Goal: Information Seeking & Learning: Learn about a topic

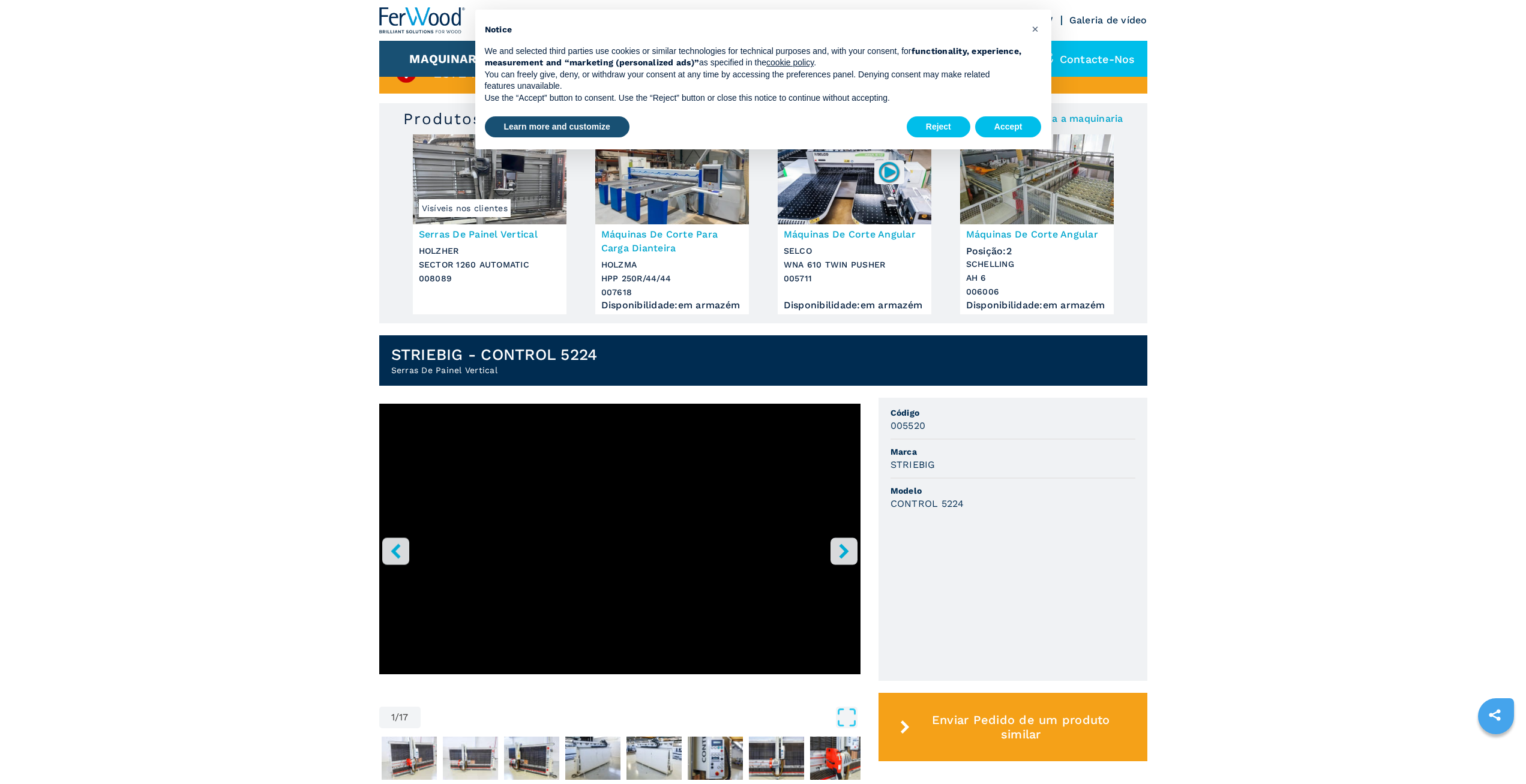
scroll to position [120, 0]
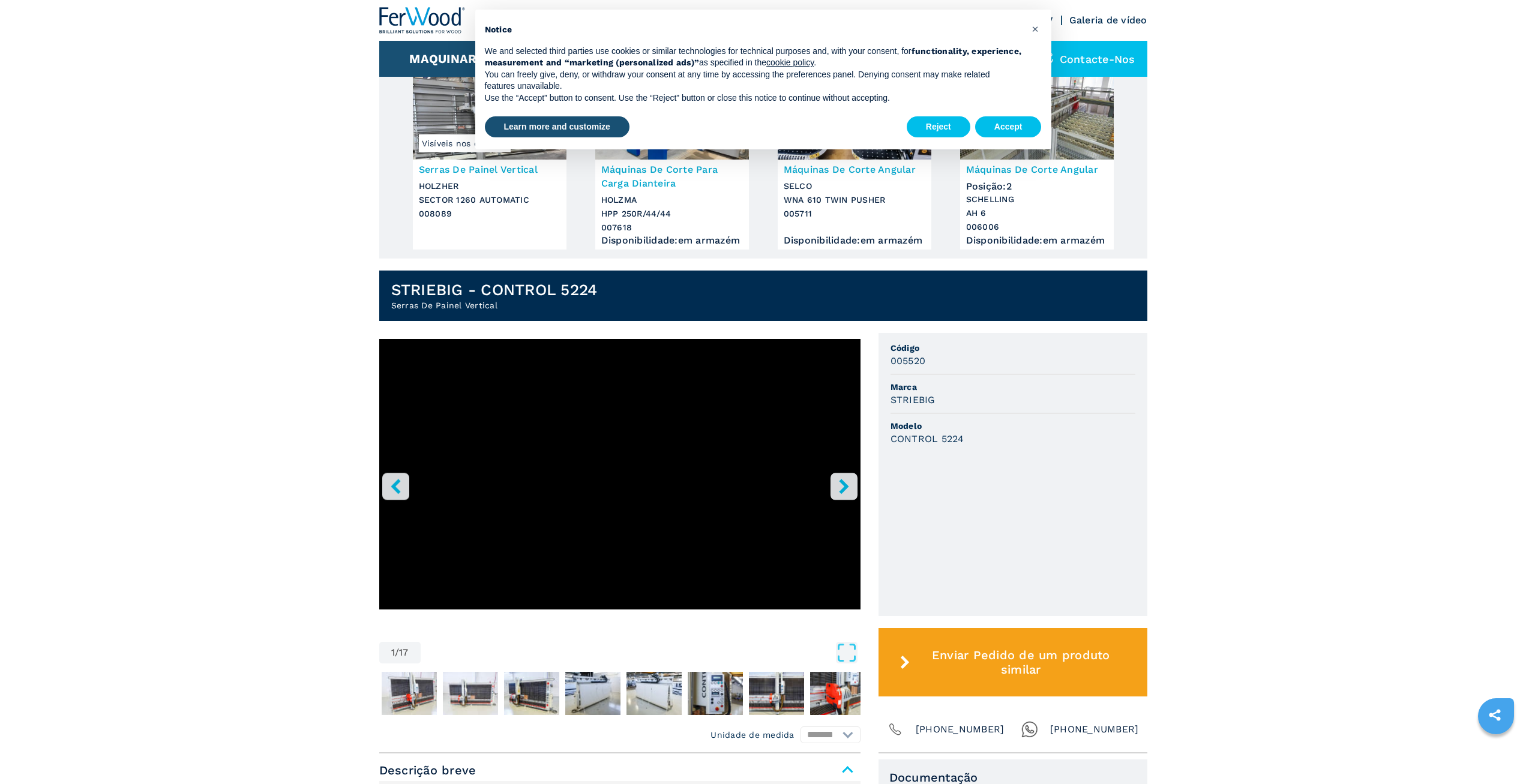
click at [841, 490] on icon "right-button" at bounding box center [844, 486] width 15 height 15
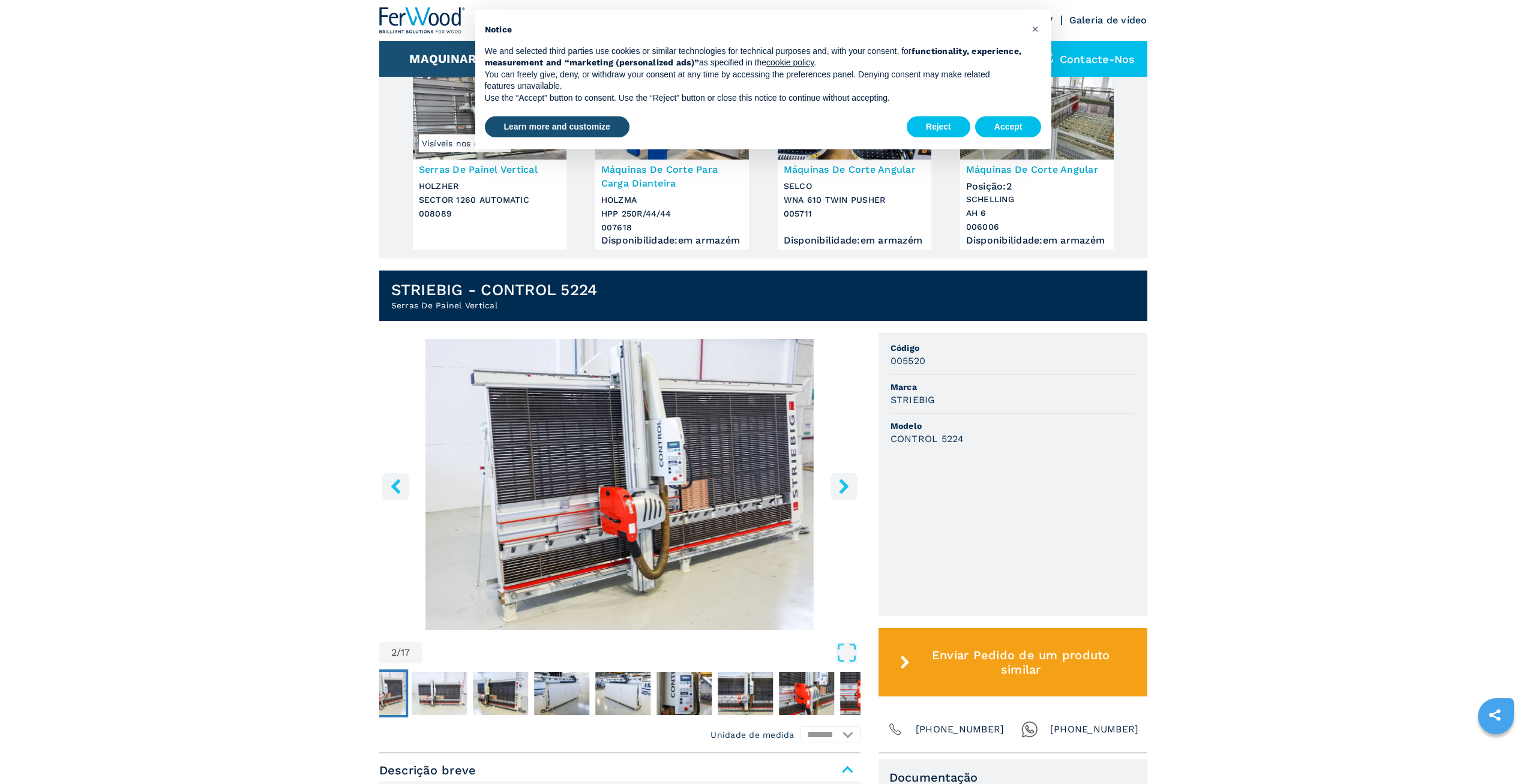
click at [841, 490] on icon "right-button" at bounding box center [844, 486] width 15 height 15
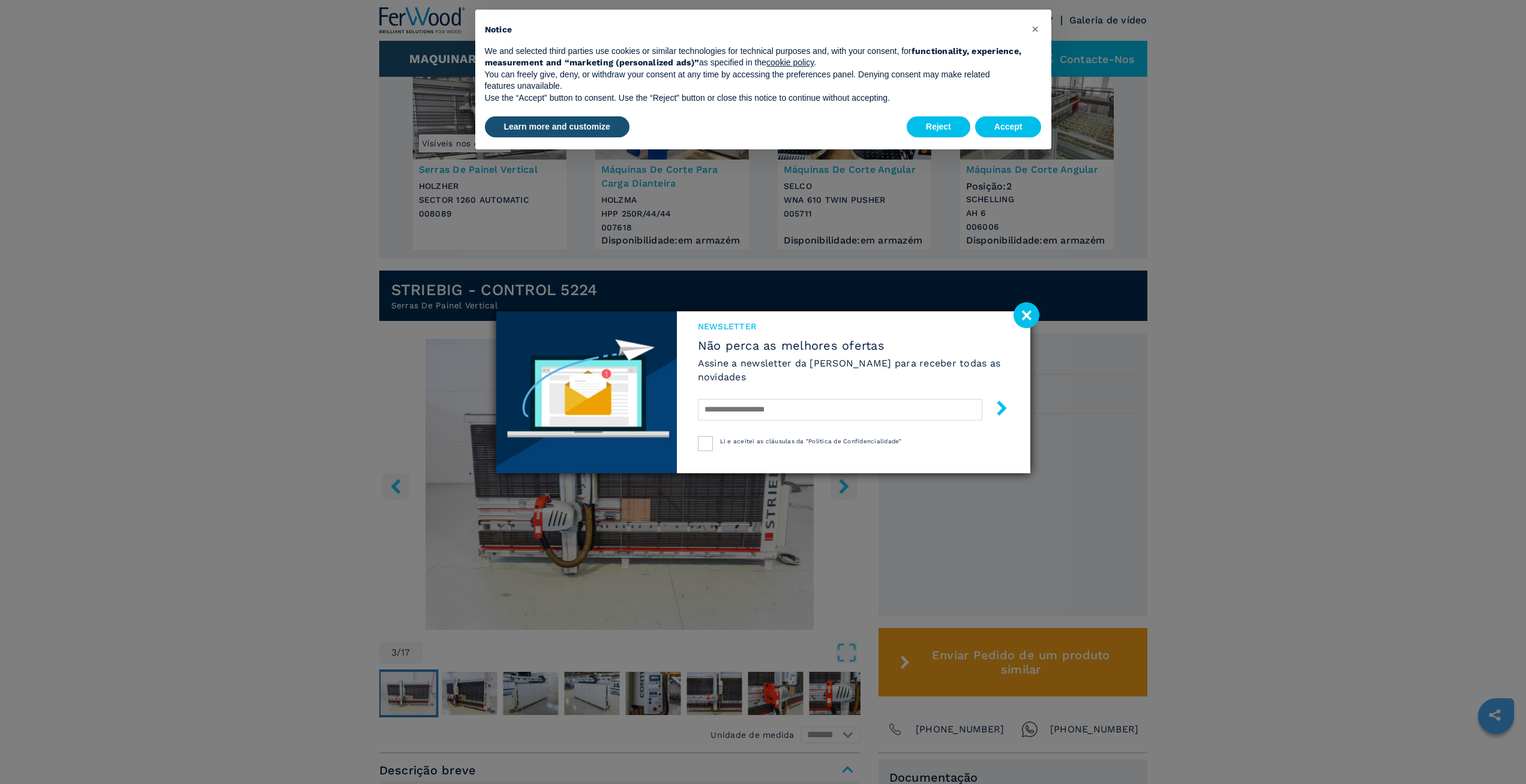
click at [847, 490] on div "Newsletter Não perca as melhores ofertas Assine a newsletter da Ferwood para re…" at bounding box center [763, 392] width 1526 height 784
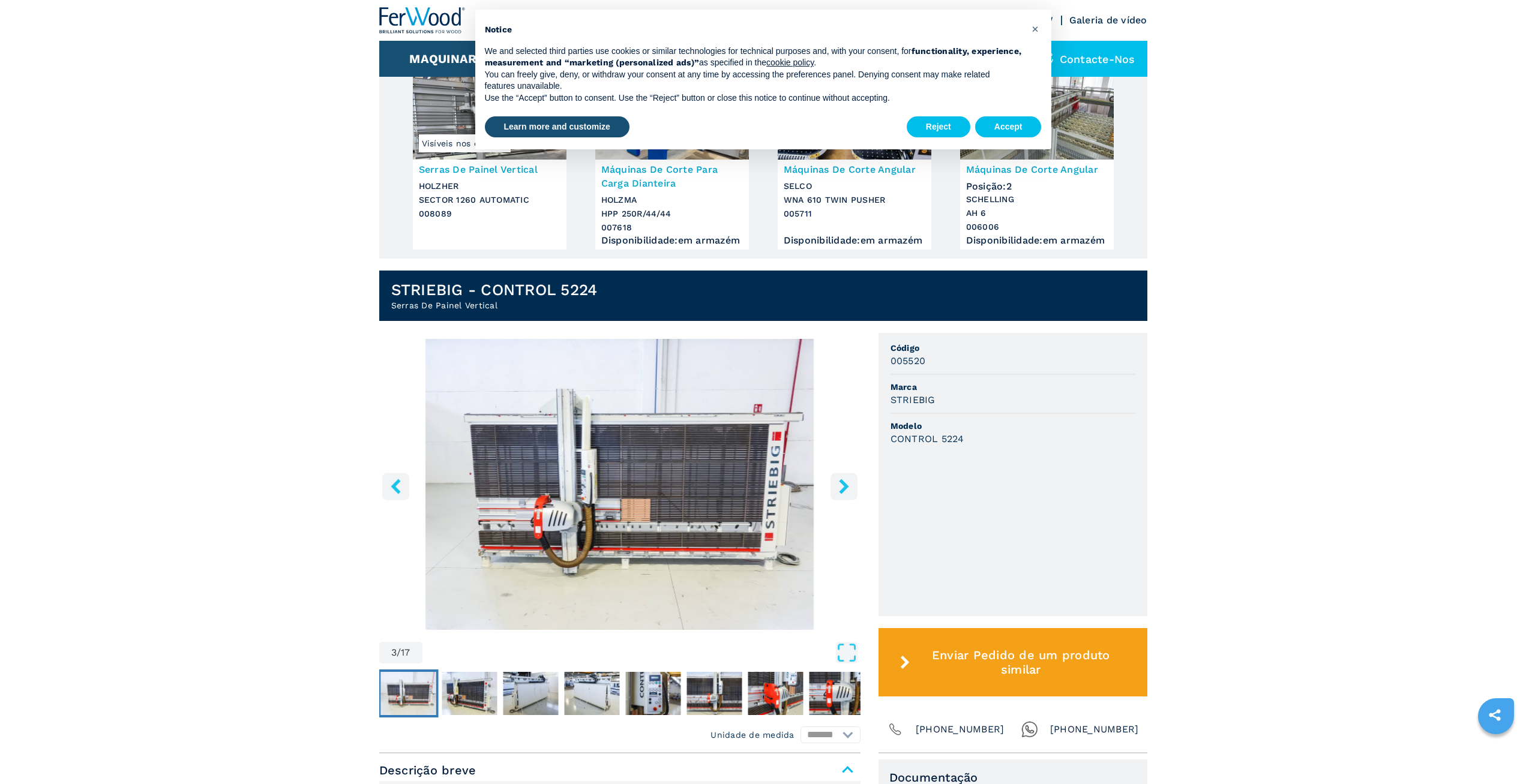
click at [847, 490] on icon "right-button" at bounding box center [844, 486] width 15 height 15
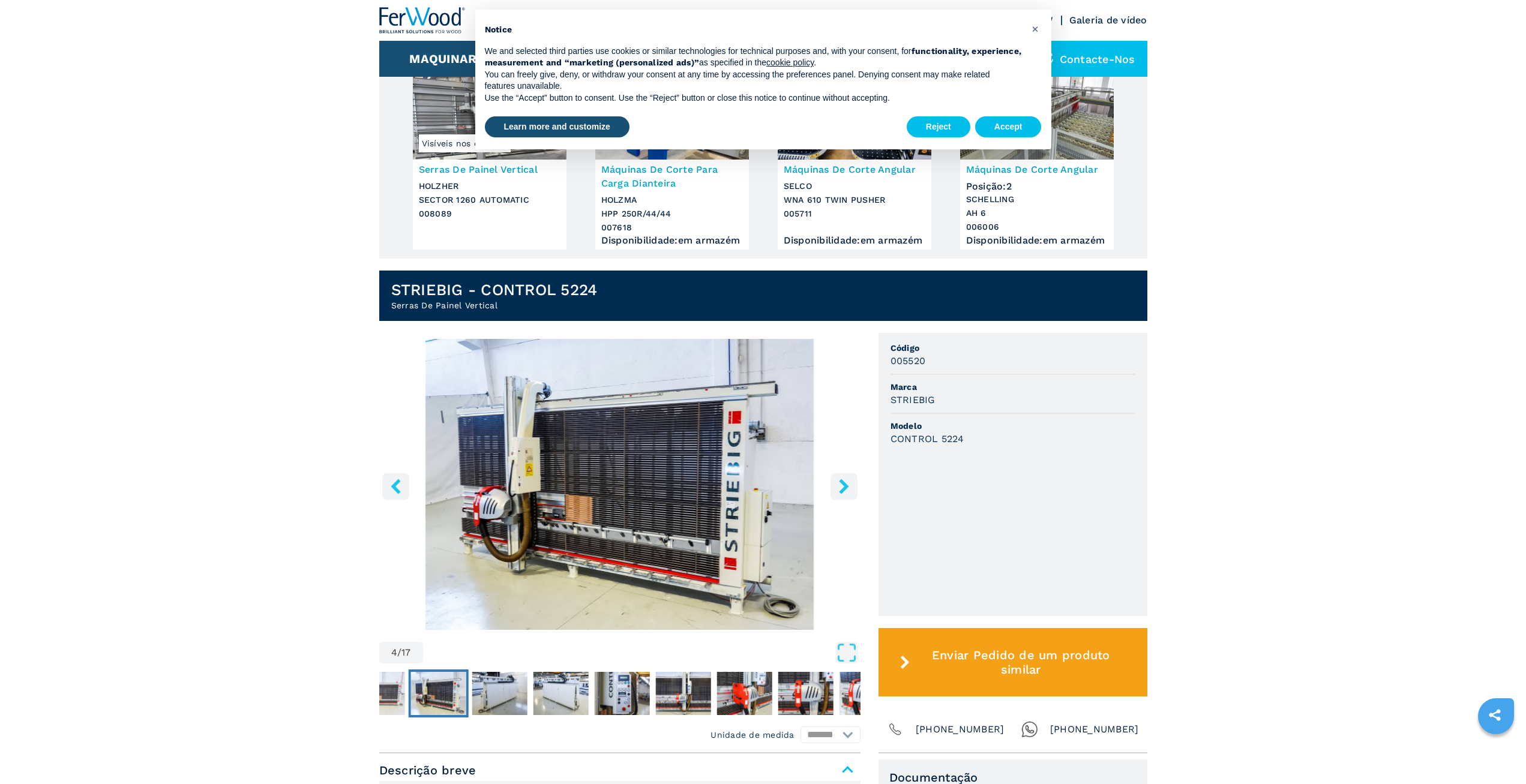
click at [848, 490] on icon "right-button" at bounding box center [844, 486] width 15 height 15
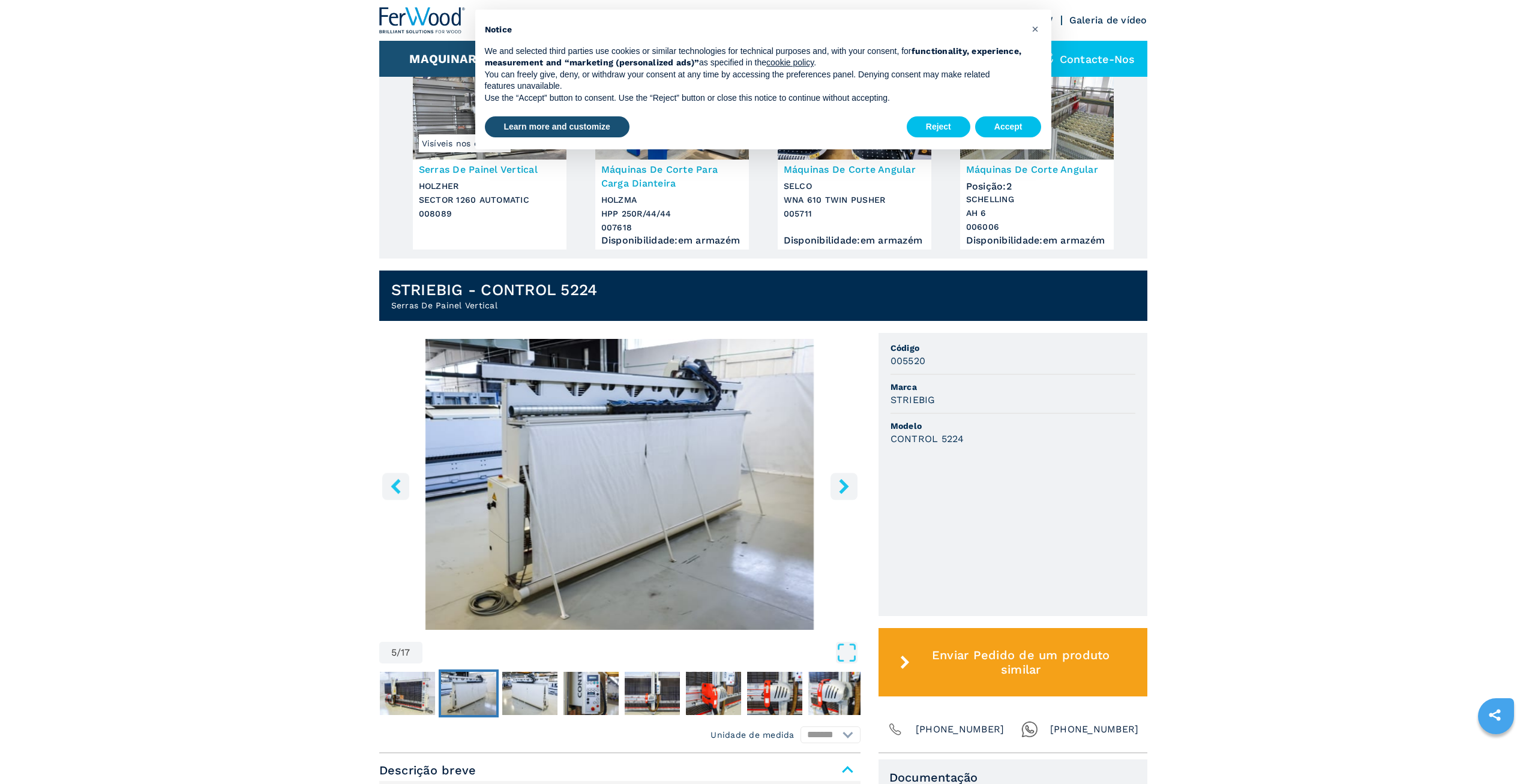
click at [394, 486] on icon "left-button" at bounding box center [396, 486] width 15 height 15
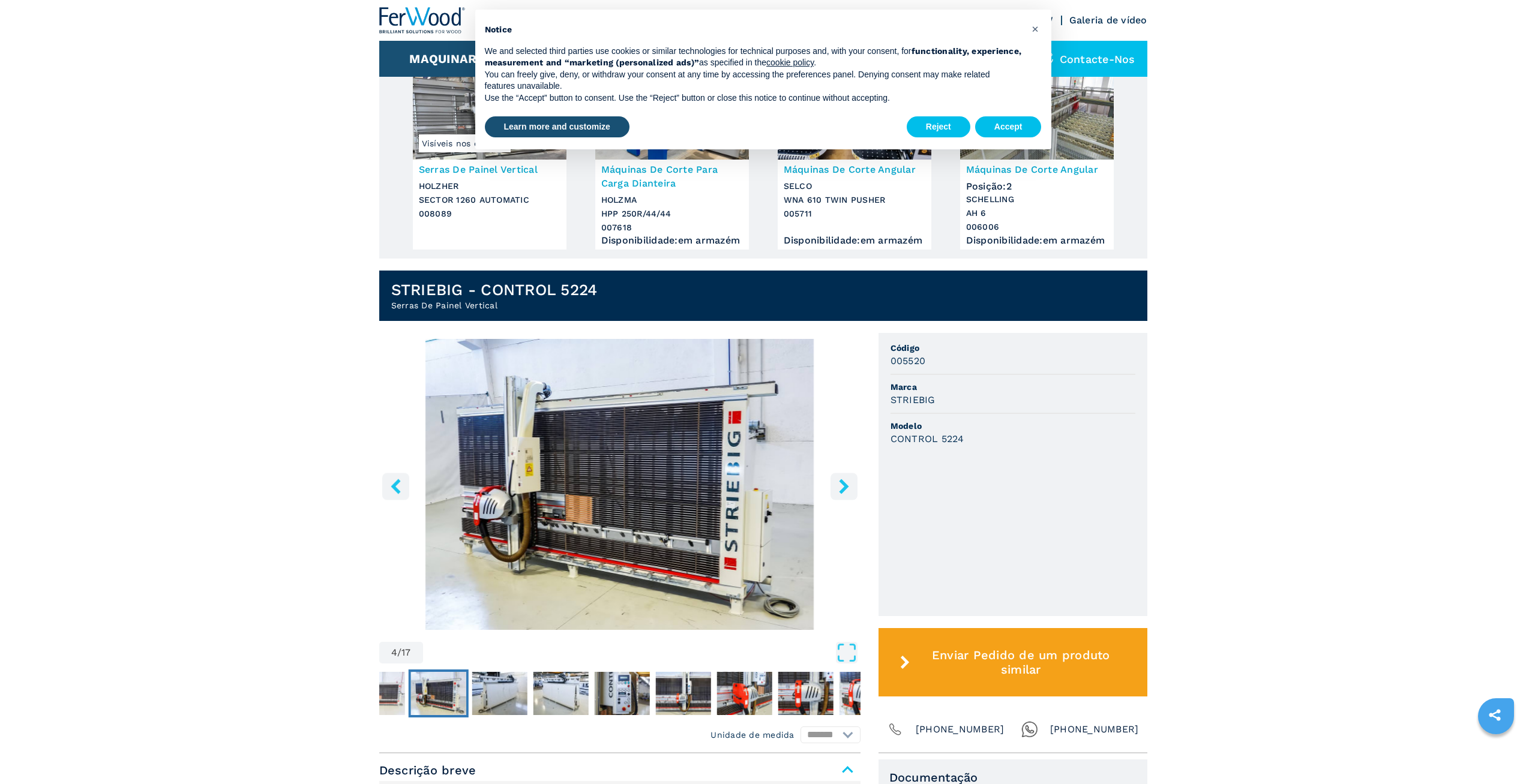
click at [840, 494] on icon "right-button" at bounding box center [844, 486] width 15 height 15
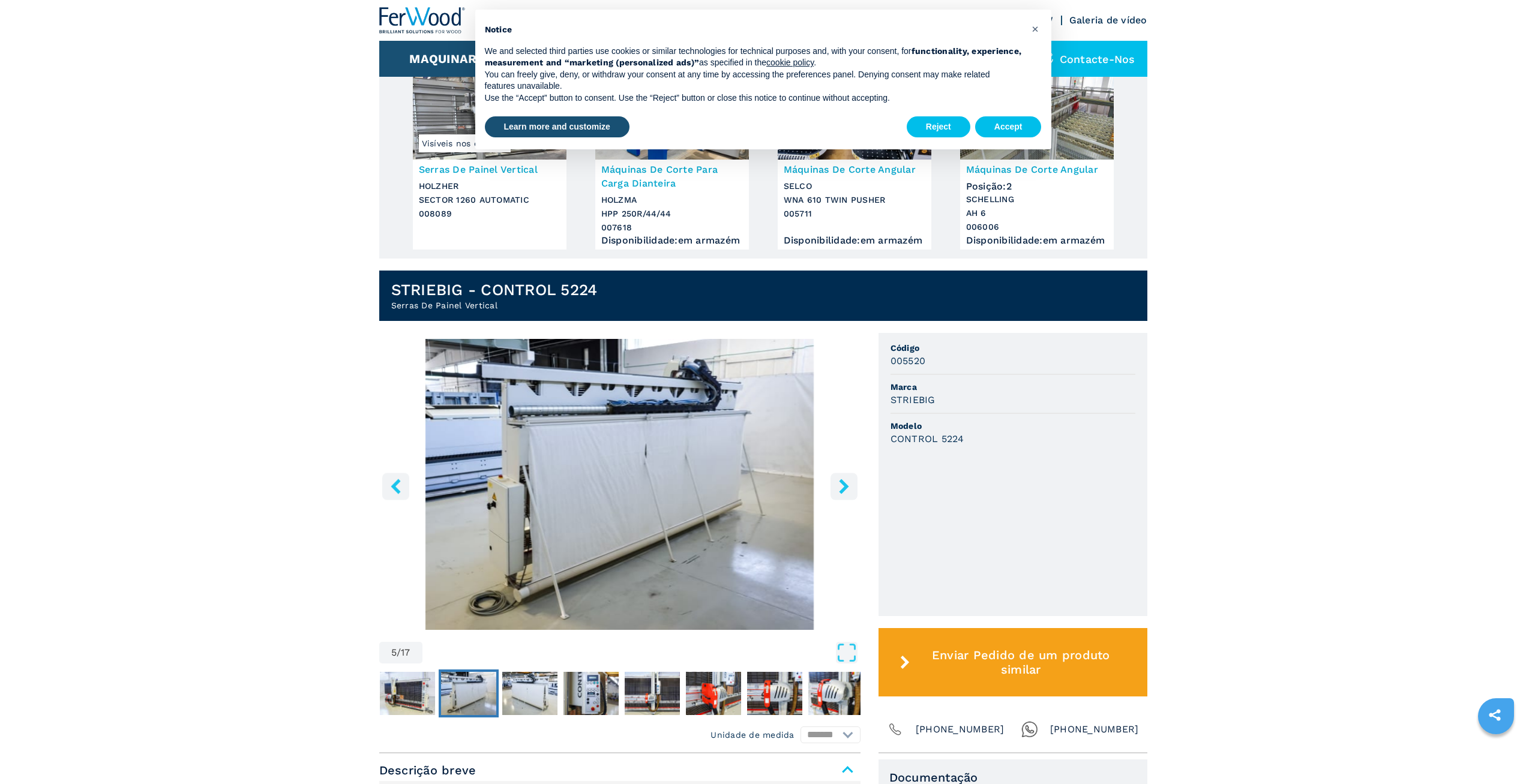
click at [840, 494] on icon "right-button" at bounding box center [844, 486] width 15 height 15
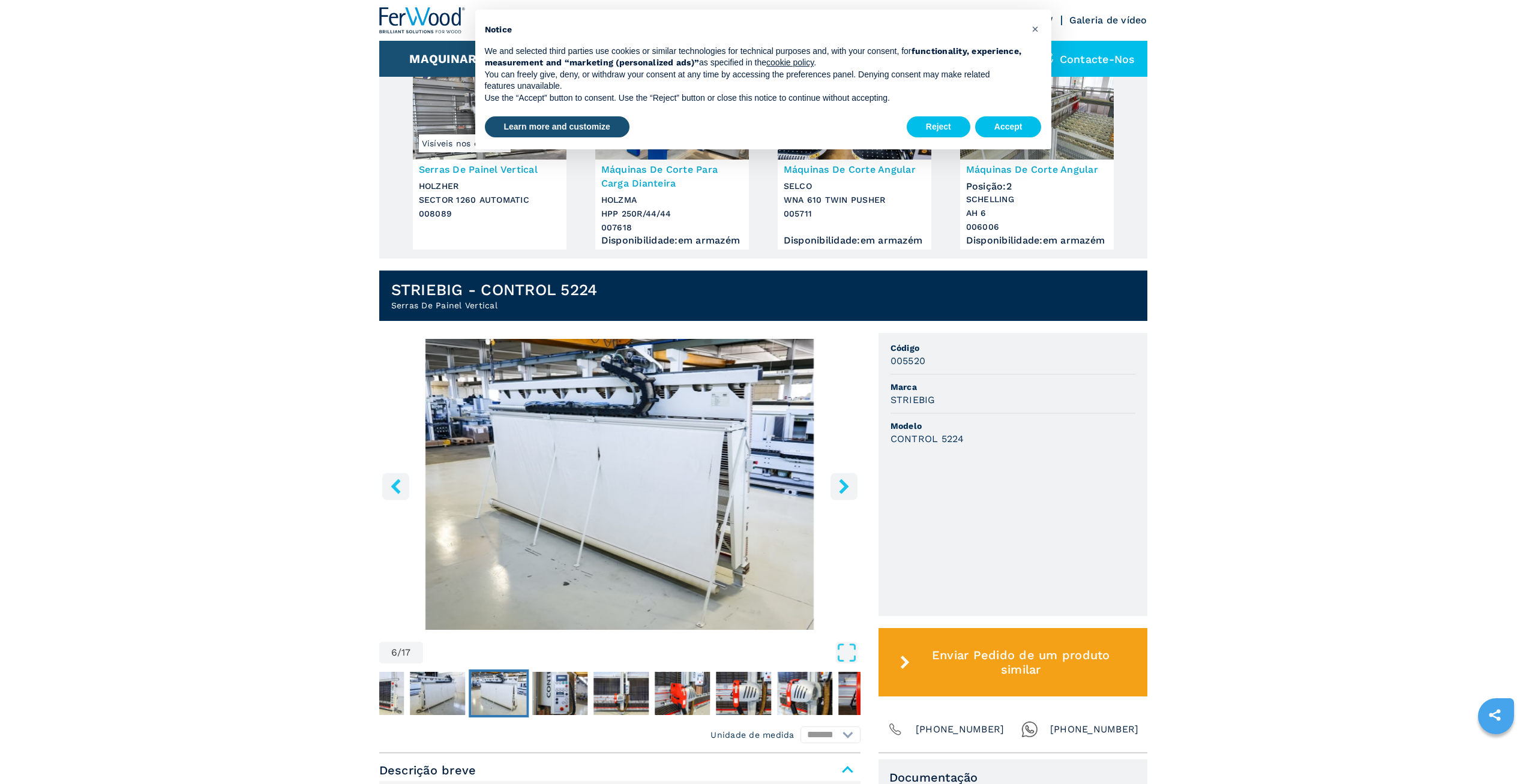
click at [840, 494] on icon "right-button" at bounding box center [844, 486] width 15 height 15
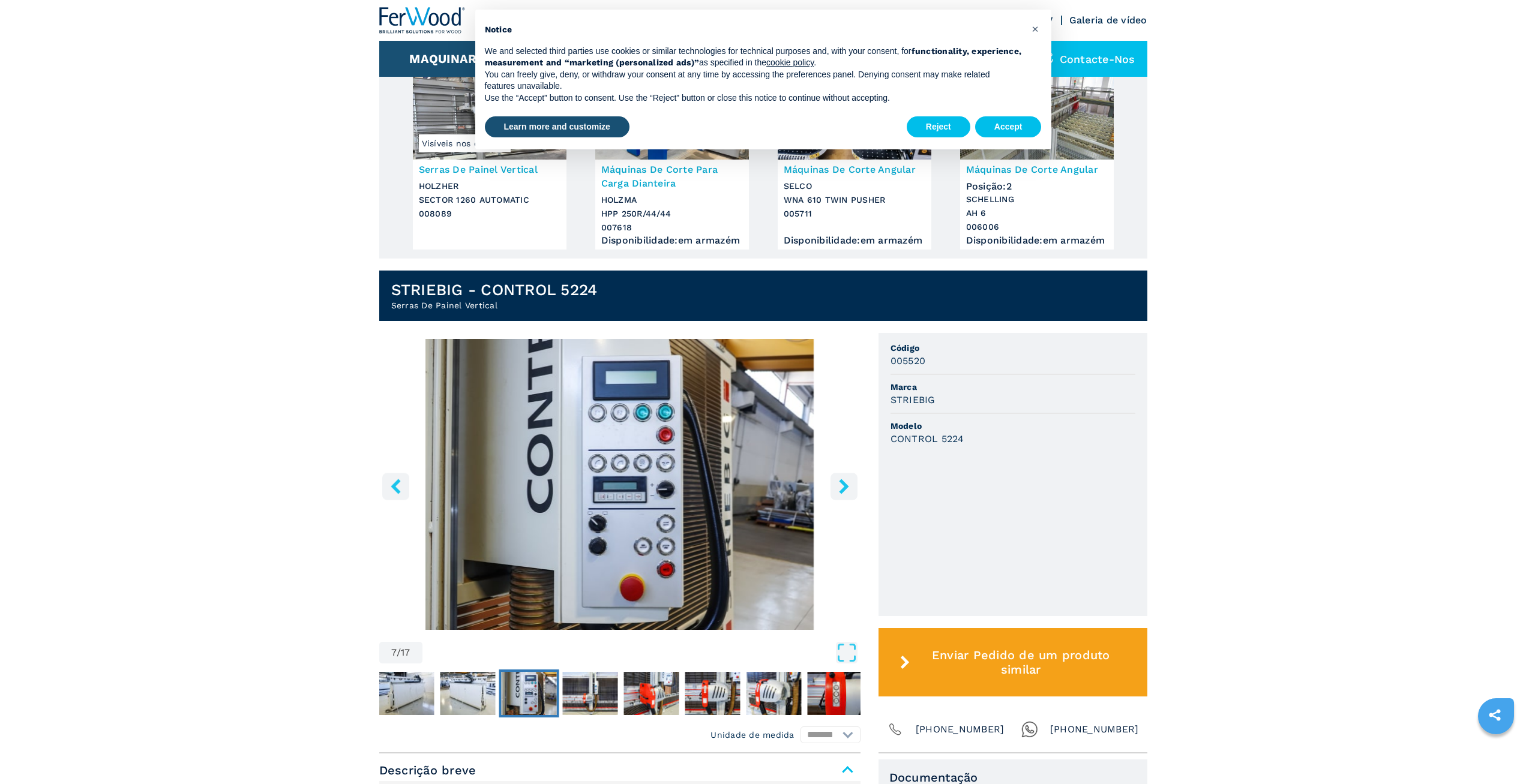
click at [840, 494] on icon "right-button" at bounding box center [844, 486] width 15 height 15
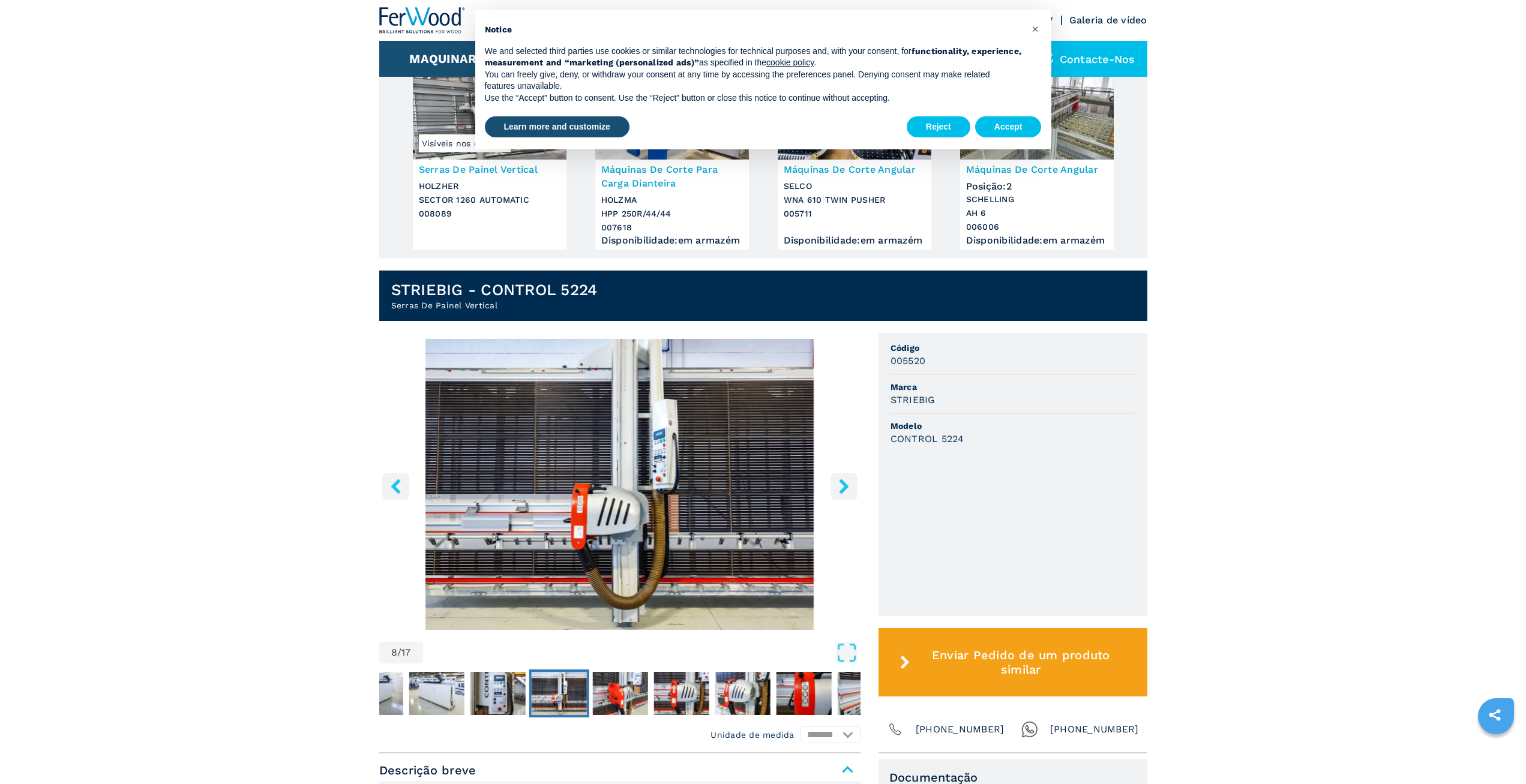
click at [840, 494] on icon "right-button" at bounding box center [844, 486] width 15 height 15
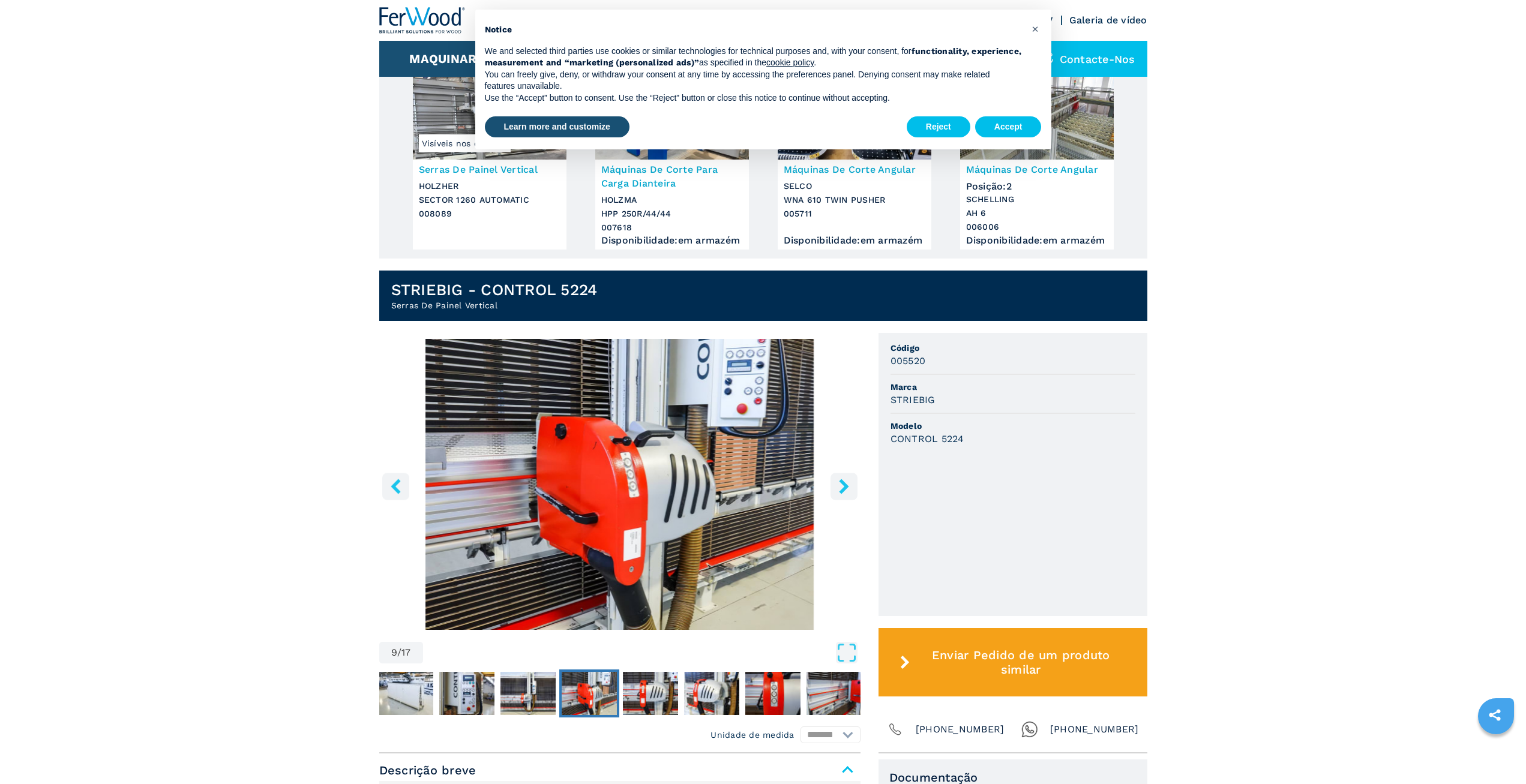
click at [840, 494] on icon "right-button" at bounding box center [844, 486] width 15 height 15
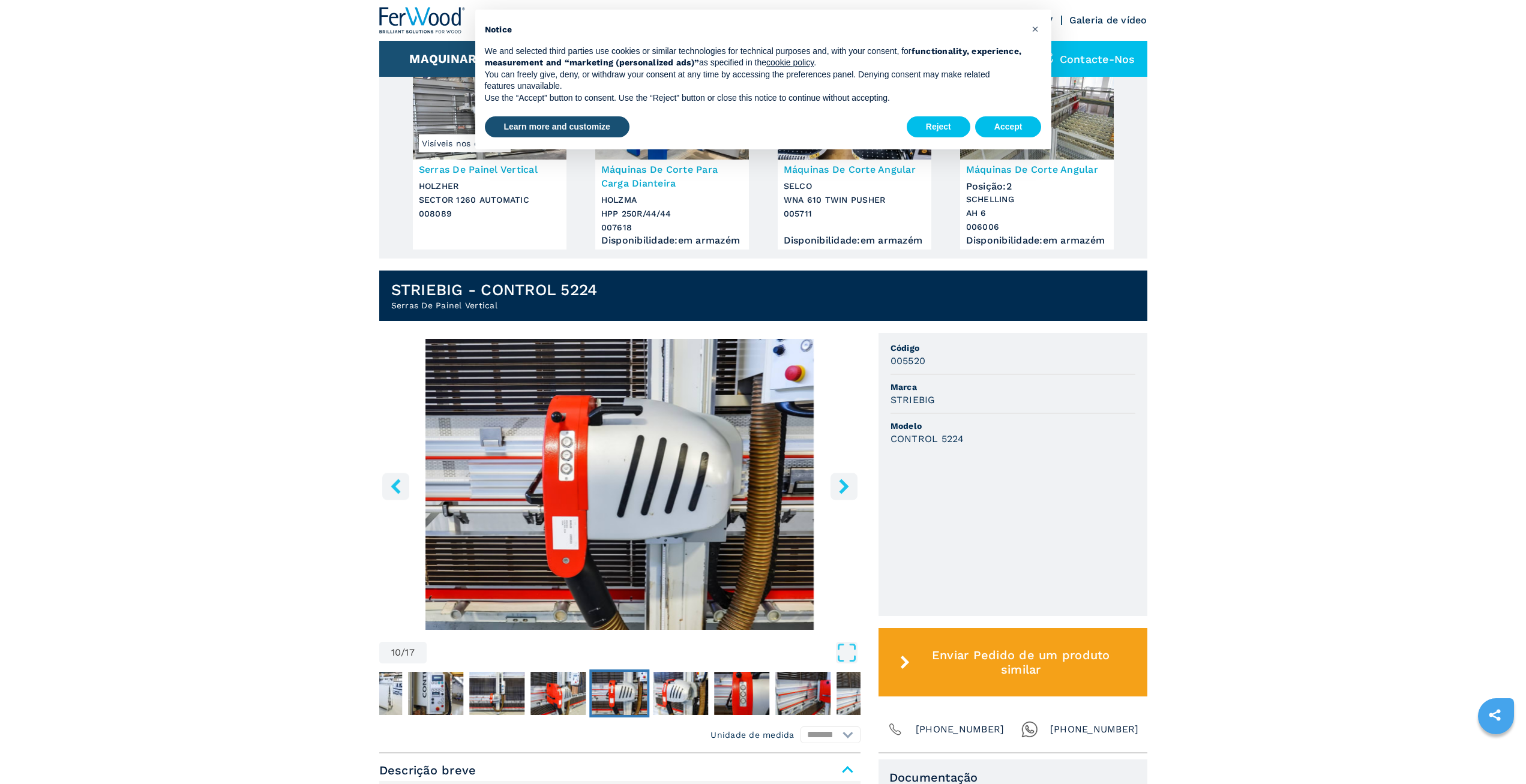
click at [840, 494] on icon "right-button" at bounding box center [844, 486] width 15 height 15
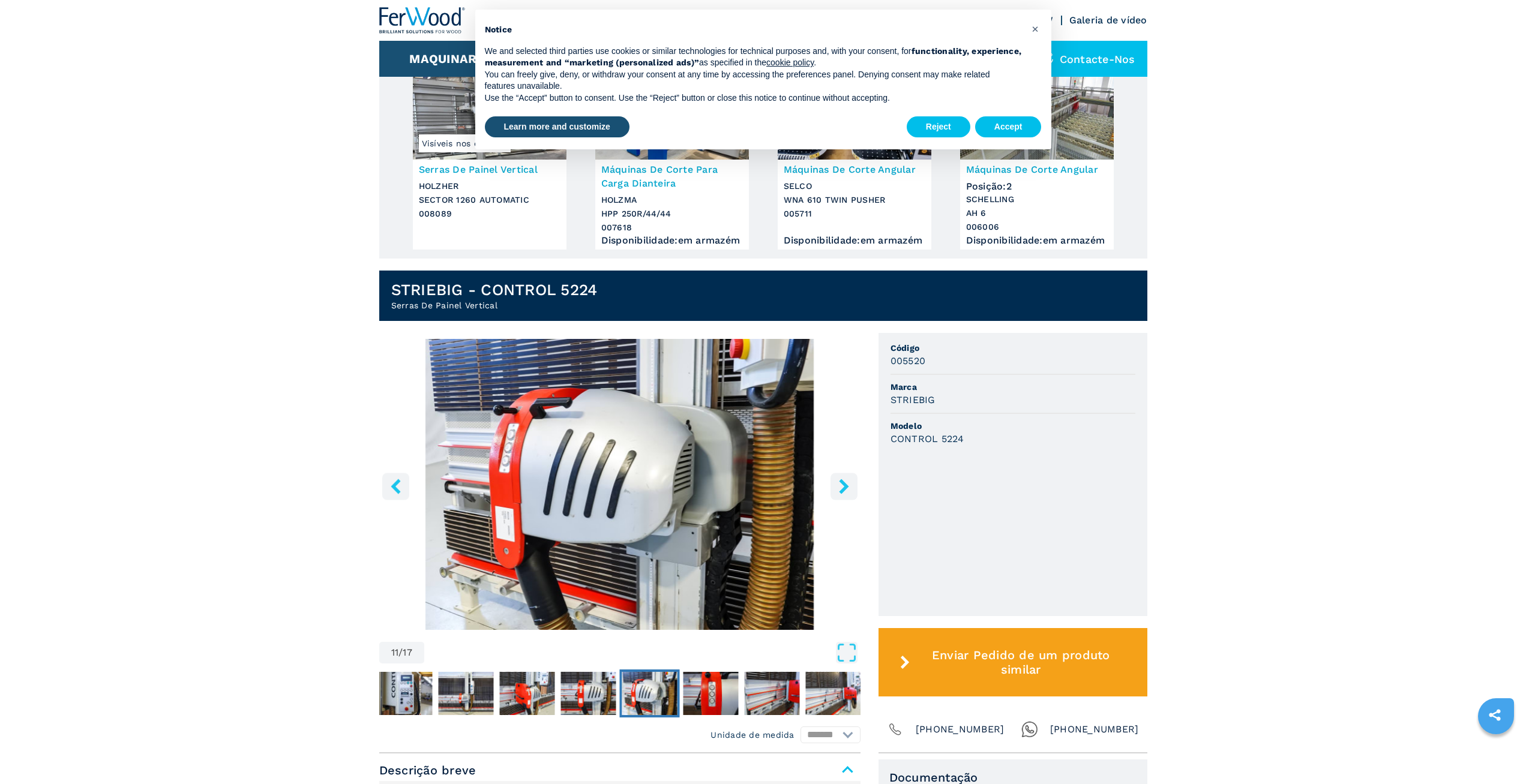
click at [844, 494] on icon "right-button" at bounding box center [844, 486] width 10 height 15
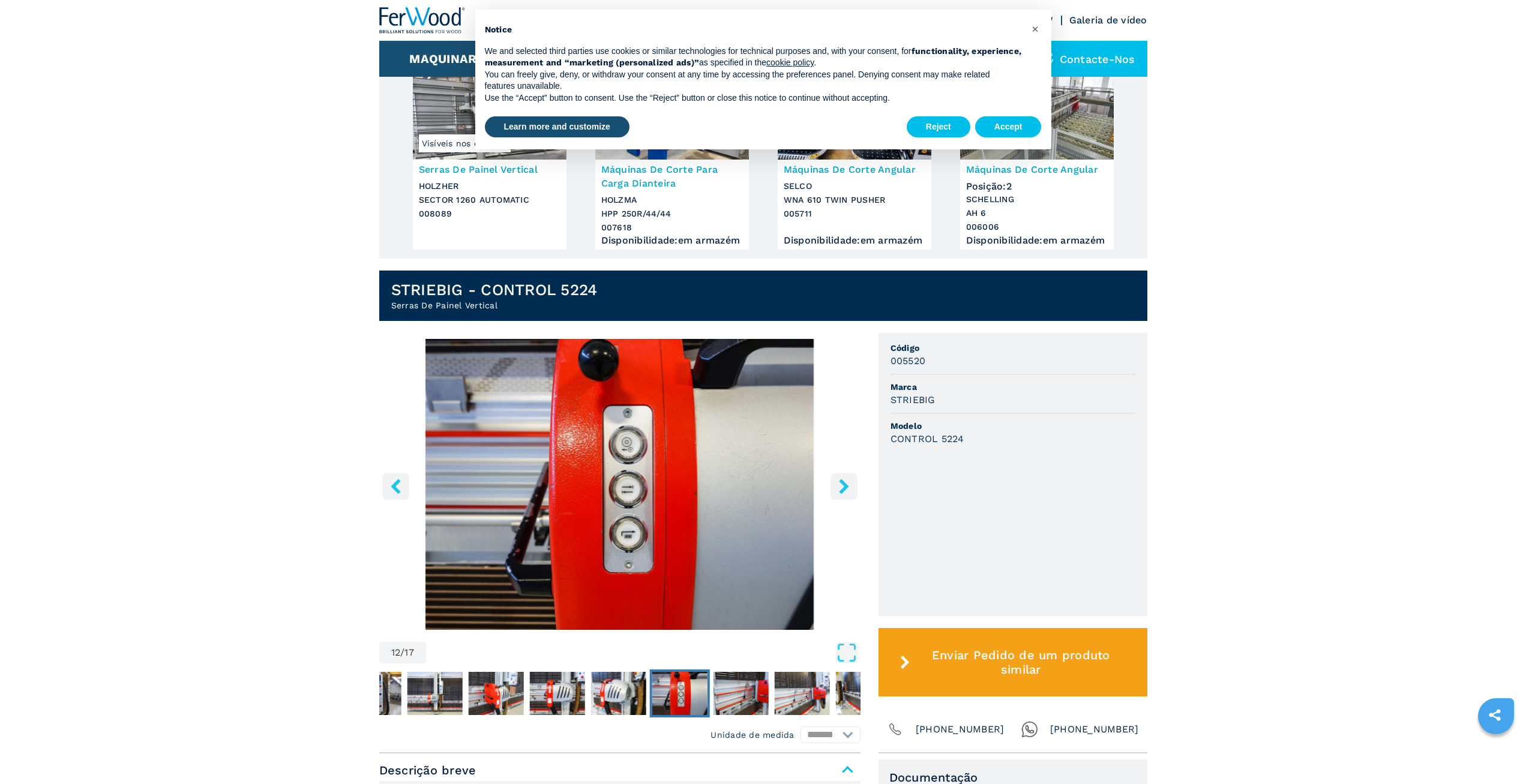
click at [846, 494] on icon "right-button" at bounding box center [844, 486] width 15 height 15
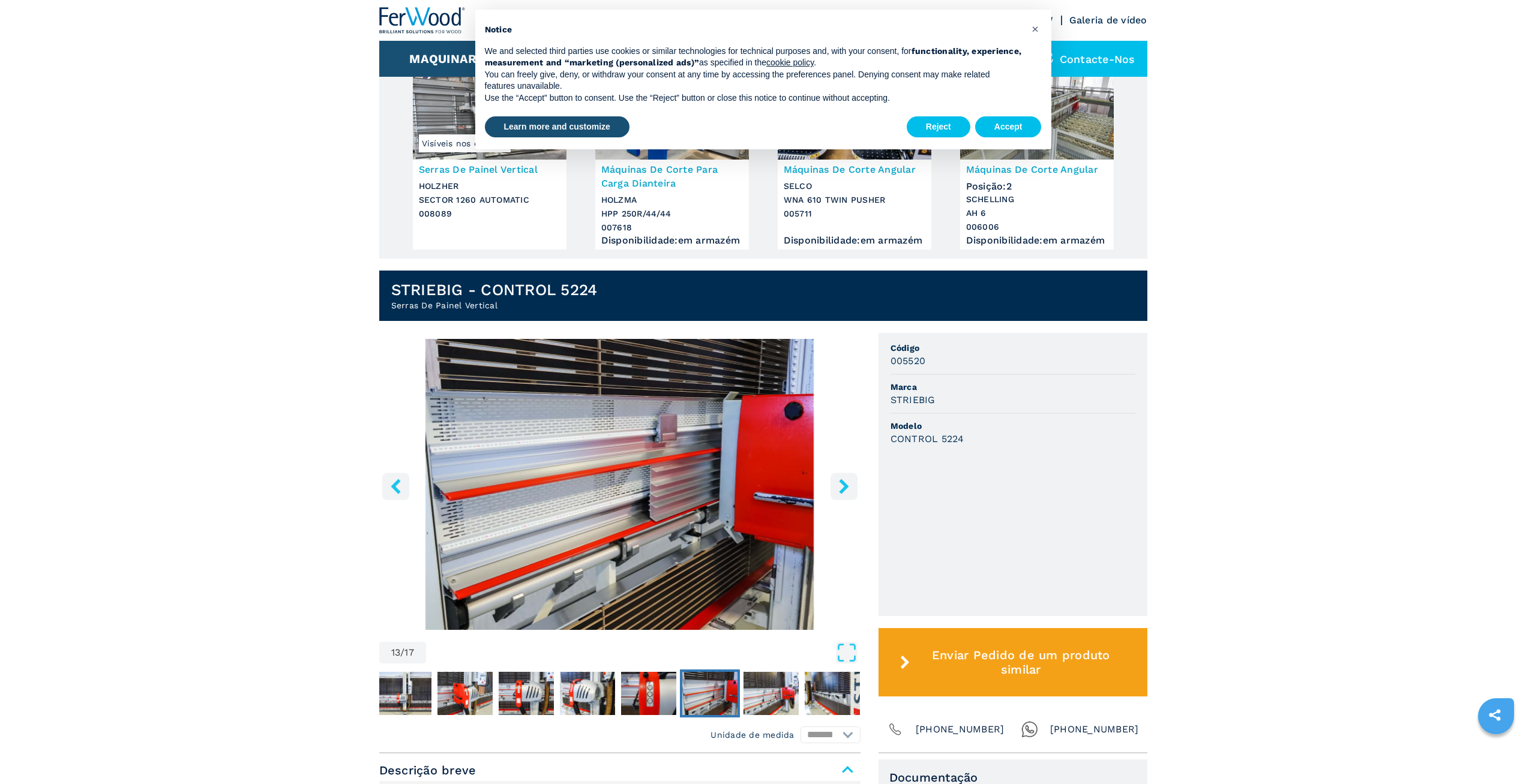
click at [846, 494] on icon "right-button" at bounding box center [844, 486] width 15 height 15
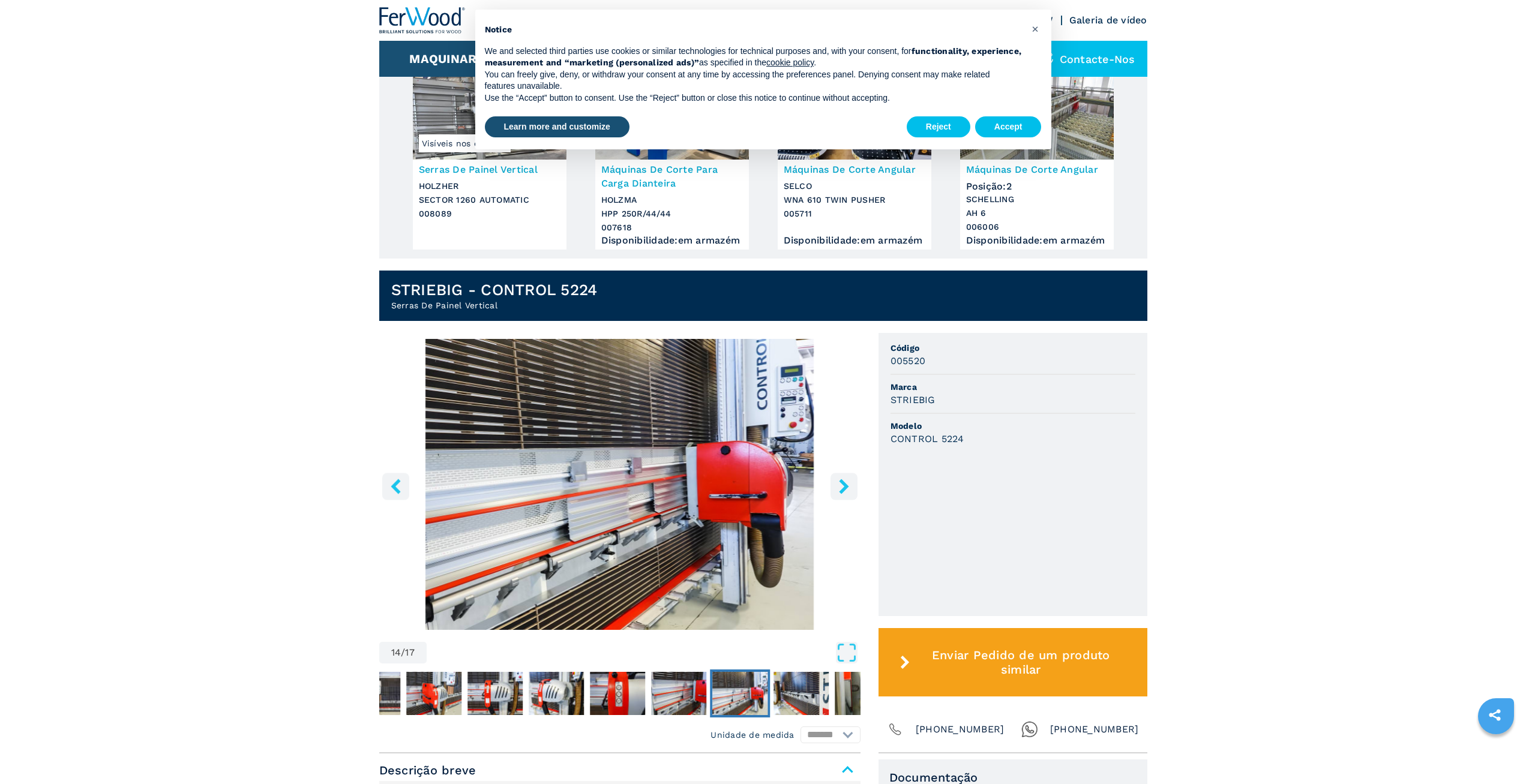
click at [846, 494] on icon "right-button" at bounding box center [844, 486] width 15 height 15
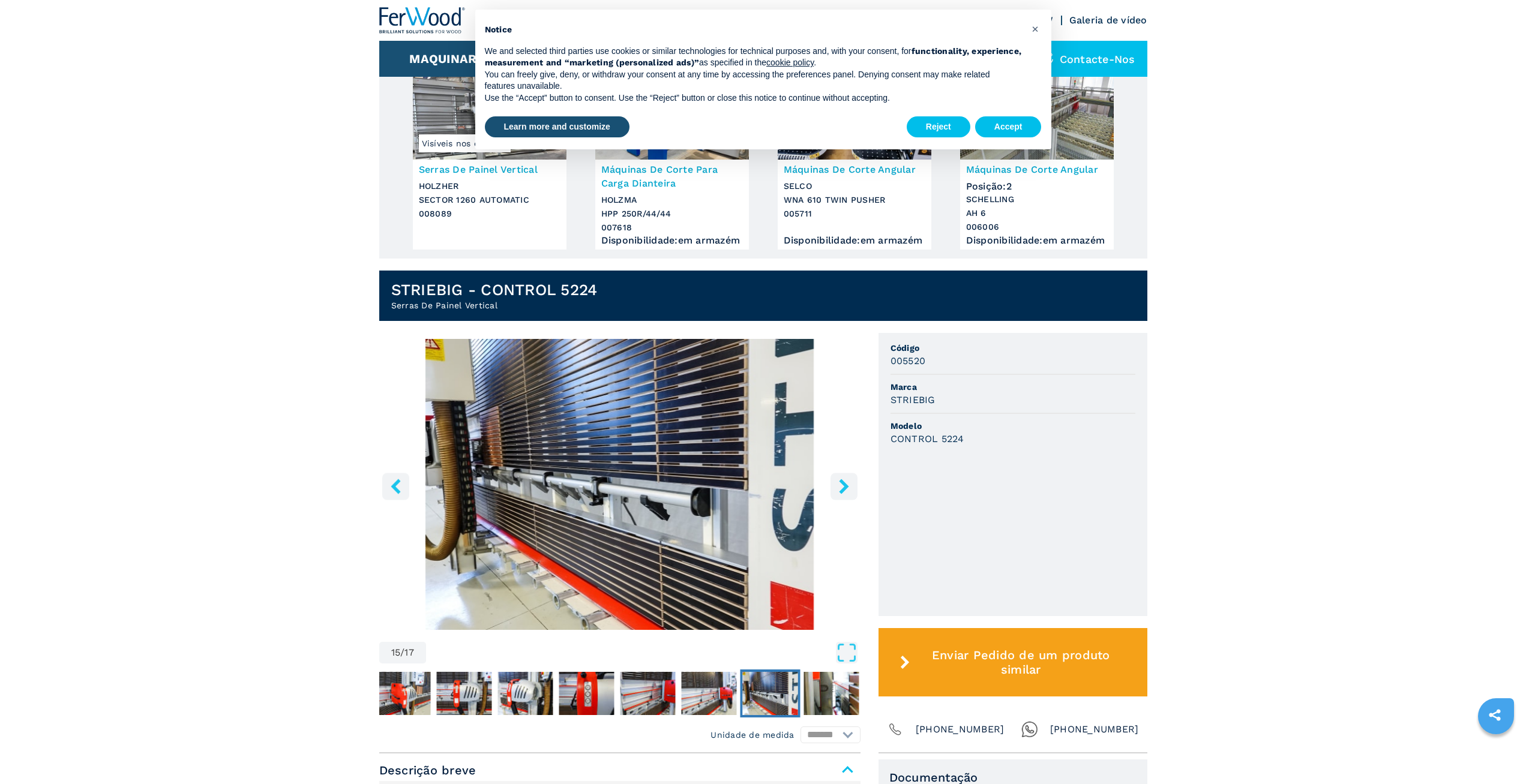
click at [846, 494] on icon "right-button" at bounding box center [844, 486] width 15 height 15
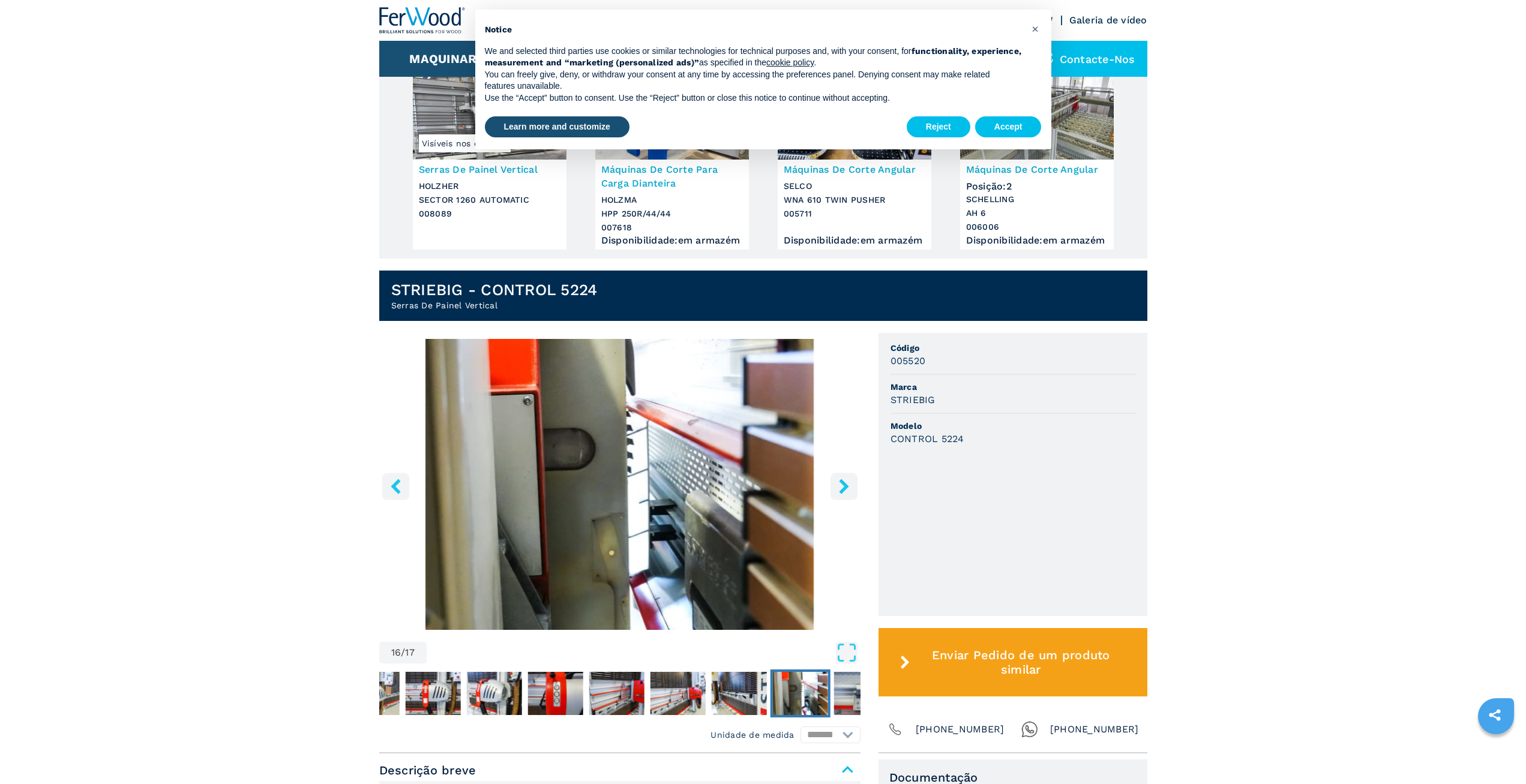
click at [846, 494] on icon "right-button" at bounding box center [844, 486] width 15 height 15
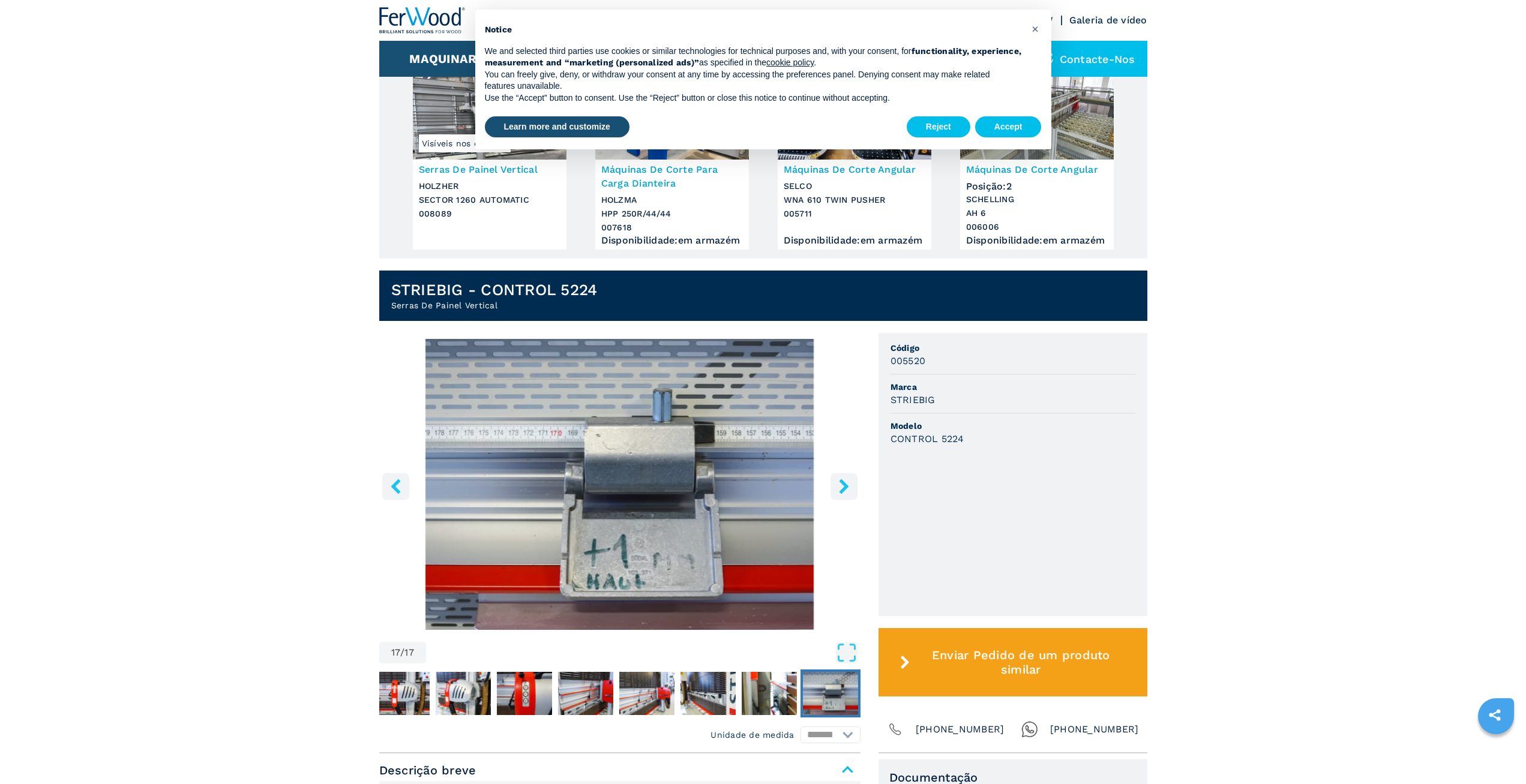
click at [846, 494] on icon "right-button" at bounding box center [844, 486] width 15 height 15
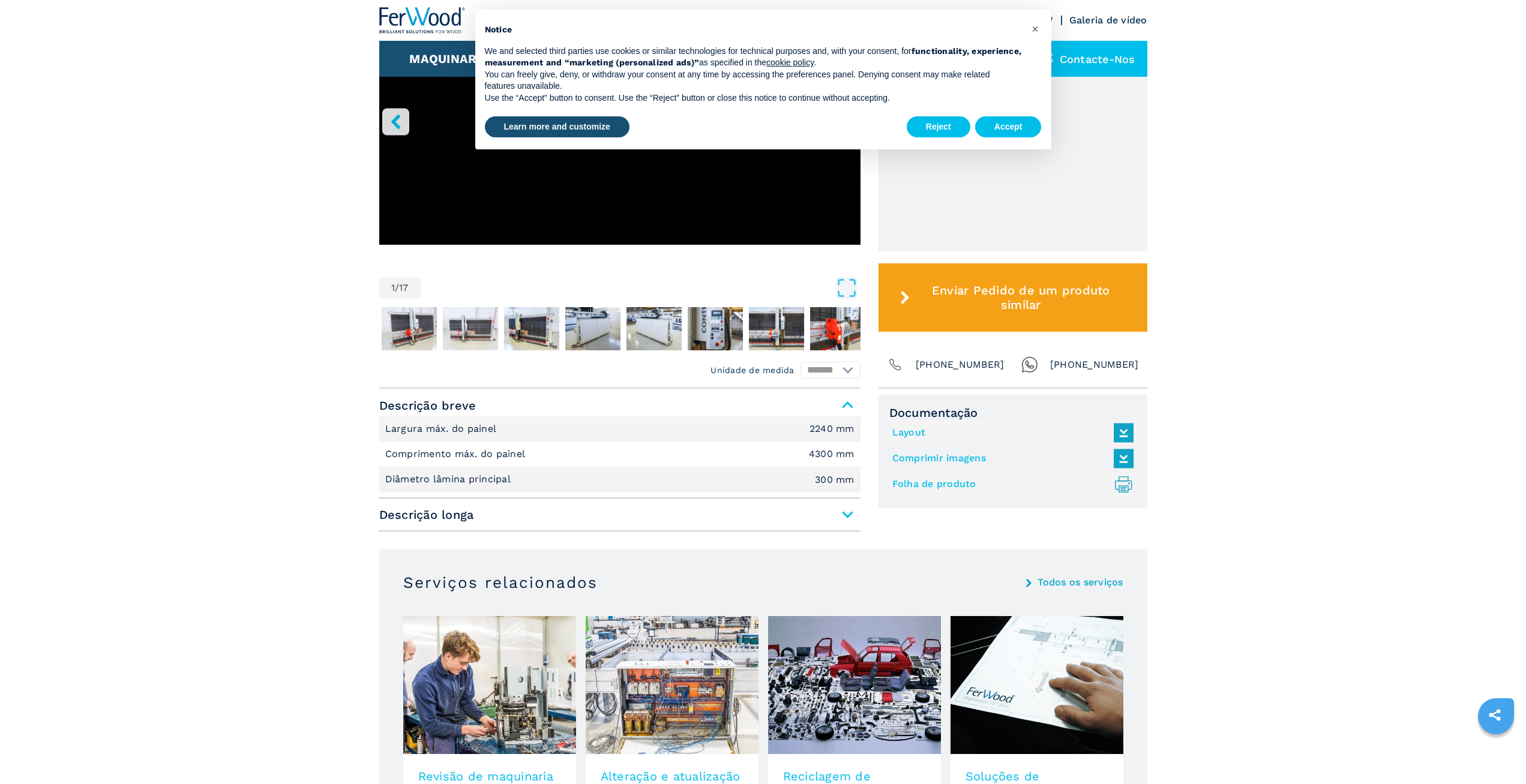
scroll to position [600, 0]
